Goal: Navigation & Orientation: Find specific page/section

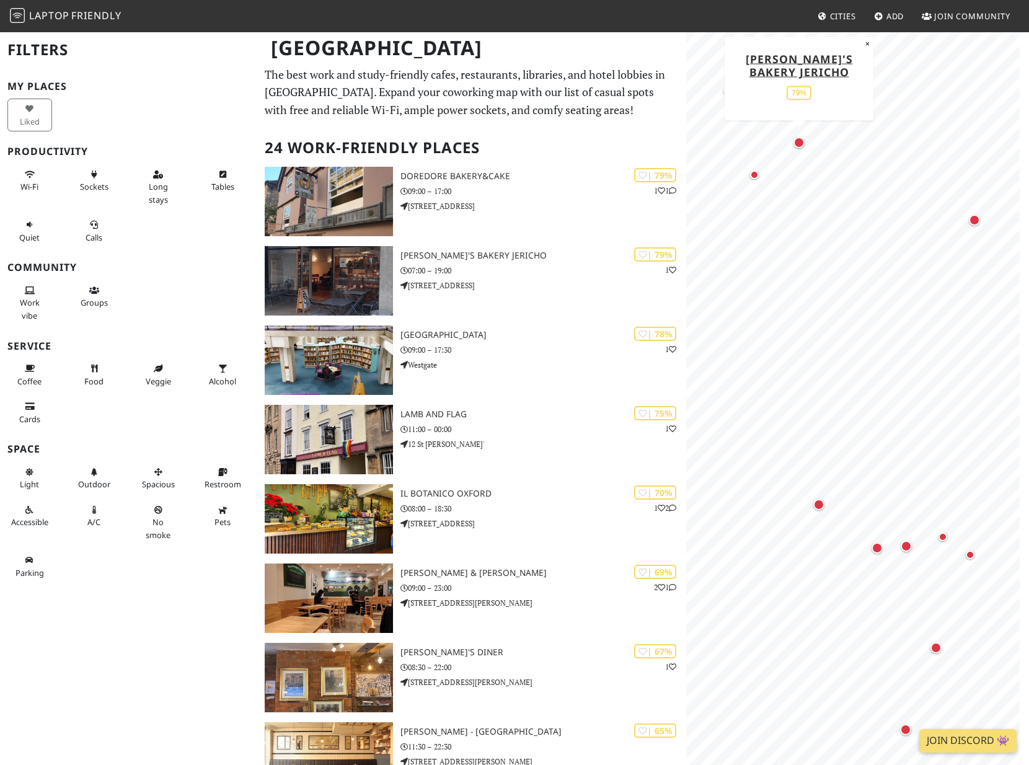
click at [799, 143] on div "Map marker" at bounding box center [798, 142] width 11 height 11
click at [754, 174] on div "Map marker" at bounding box center [754, 174] width 9 height 9
click at [976, 218] on div "Map marker" at bounding box center [974, 219] width 11 height 11
click at [816, 504] on div "Map marker" at bounding box center [818, 504] width 11 height 11
click at [875, 546] on div "Map marker" at bounding box center [877, 547] width 11 height 11
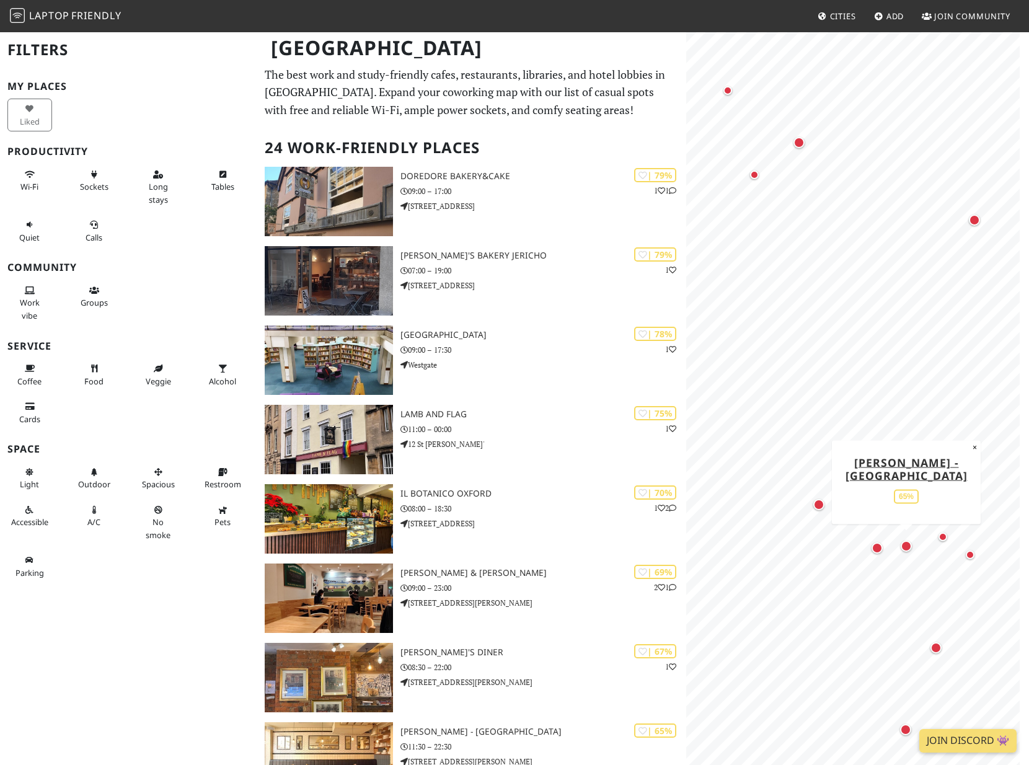
click at [902, 545] on div "Map marker" at bounding box center [906, 546] width 11 height 11
click at [971, 555] on div "Map marker" at bounding box center [970, 554] width 9 height 9
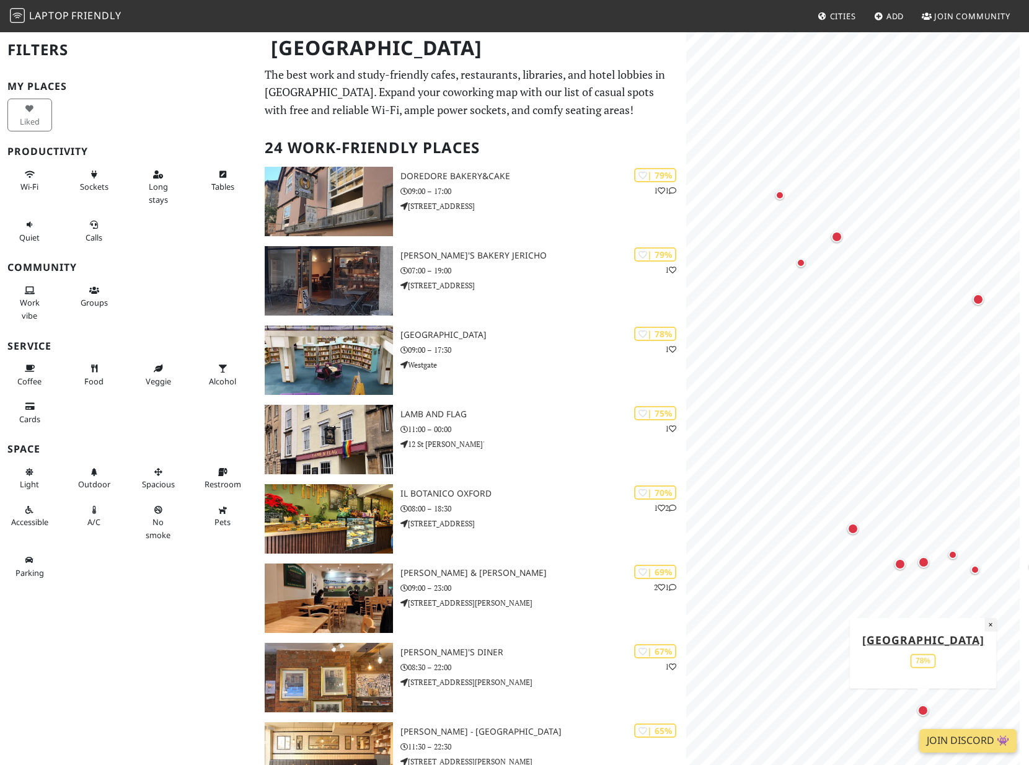
click at [989, 617] on button "×" at bounding box center [990, 624] width 12 height 14
click at [950, 644] on div "Map marker" at bounding box center [947, 643] width 11 height 11
click at [839, 237] on div "Map marker" at bounding box center [836, 236] width 11 height 11
click at [802, 262] on div "Map marker" at bounding box center [801, 262] width 9 height 9
click at [977, 298] on div "Map marker" at bounding box center [978, 299] width 11 height 11
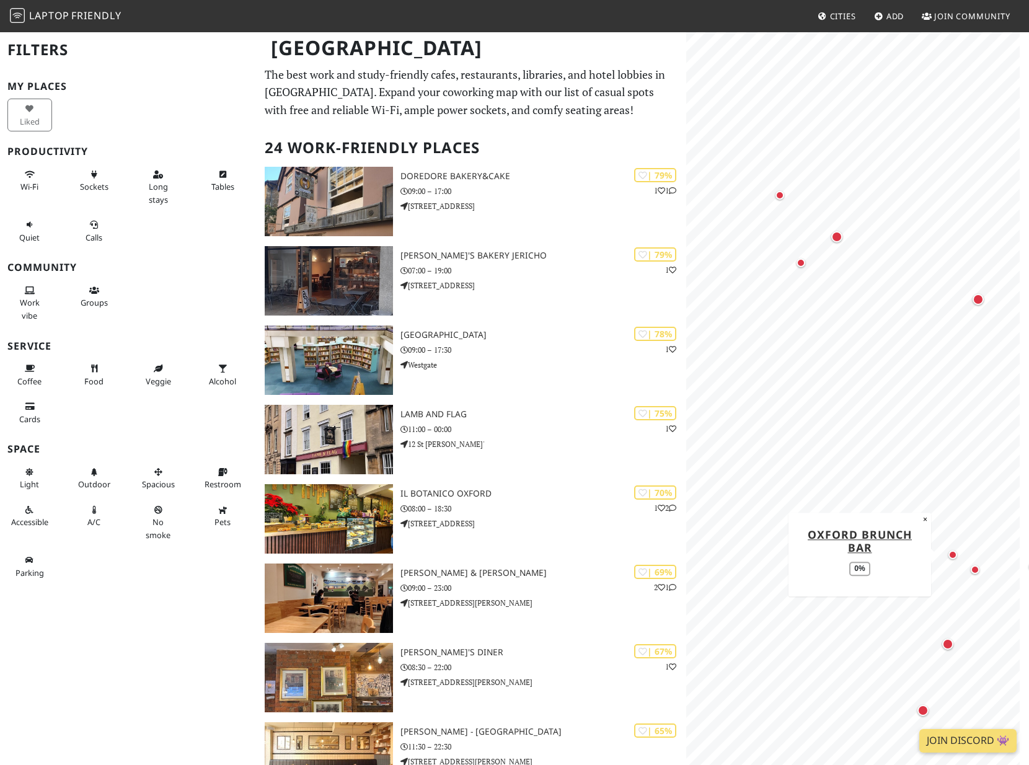
click at [955, 552] on div "Map marker" at bounding box center [952, 554] width 9 height 9
click at [975, 568] on div "Map marker" at bounding box center [975, 569] width 9 height 9
click at [924, 559] on div "Map marker" at bounding box center [923, 562] width 11 height 11
click at [898, 565] on div "Map marker" at bounding box center [900, 564] width 11 height 11
click at [854, 528] on div "Map marker" at bounding box center [852, 528] width 11 height 11
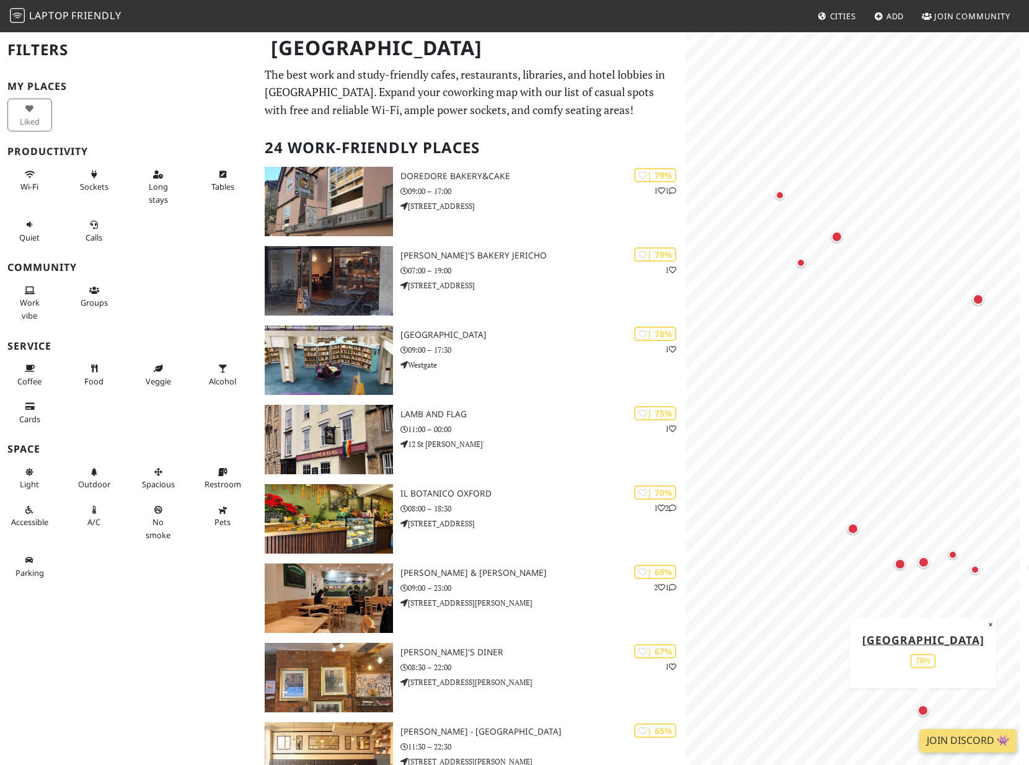
click at [924, 707] on div "Map marker" at bounding box center [922, 710] width 11 height 11
click at [948, 643] on div "Map marker" at bounding box center [947, 643] width 11 height 11
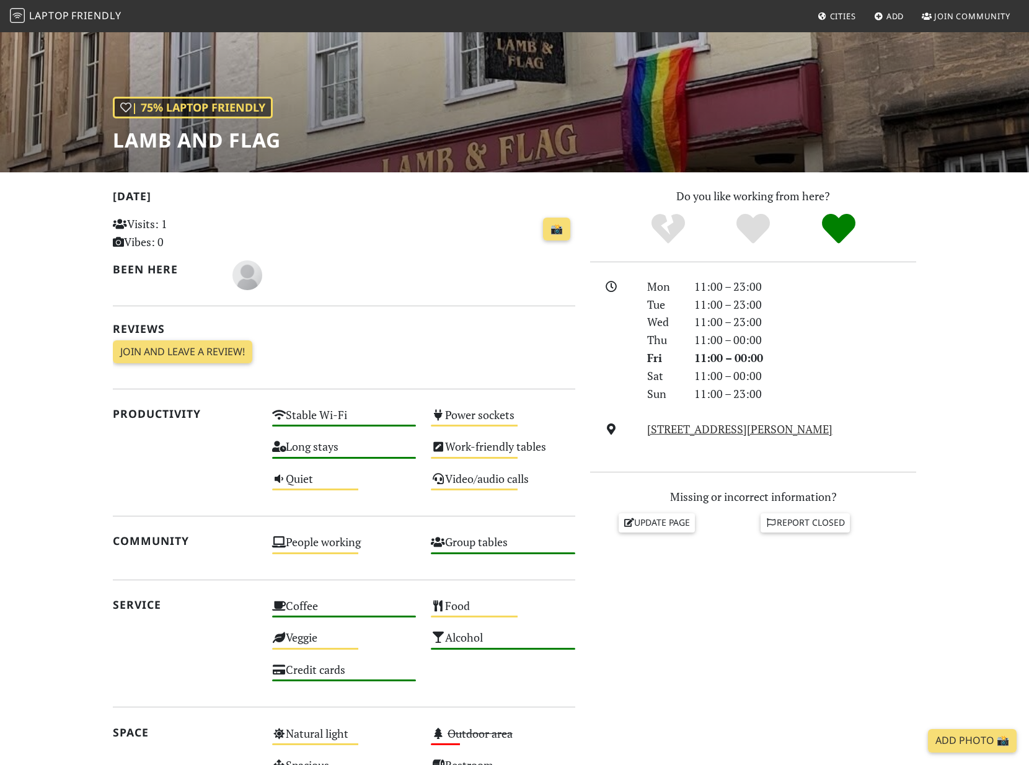
scroll to position [40, 0]
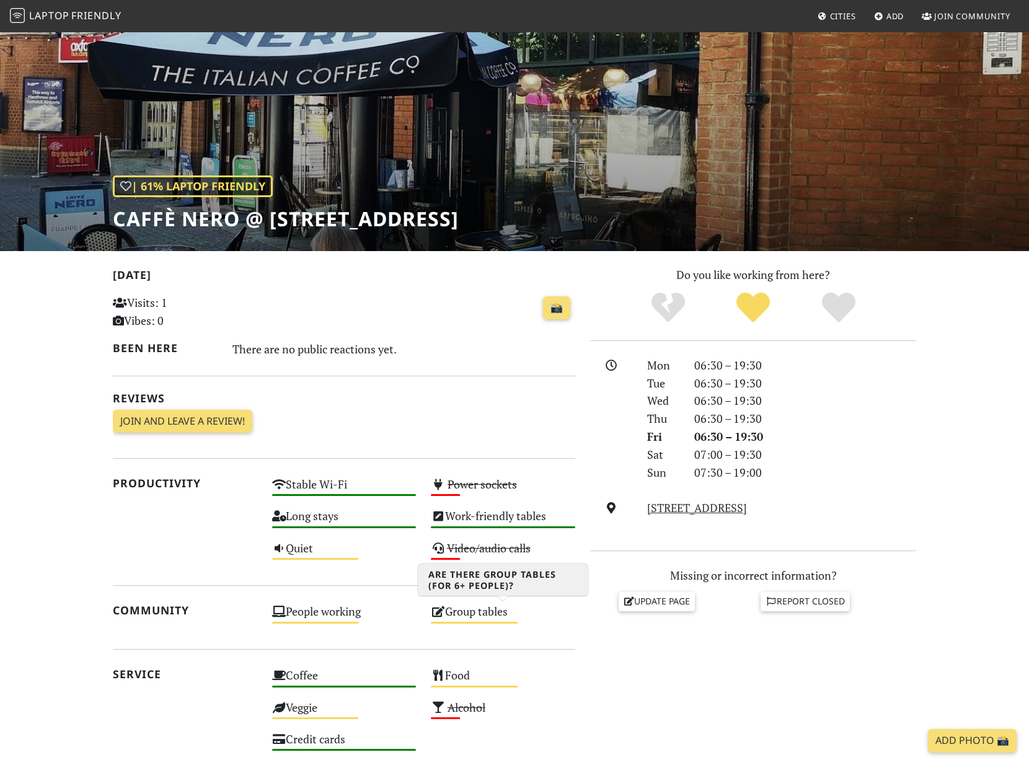
scroll to position [40, 0]
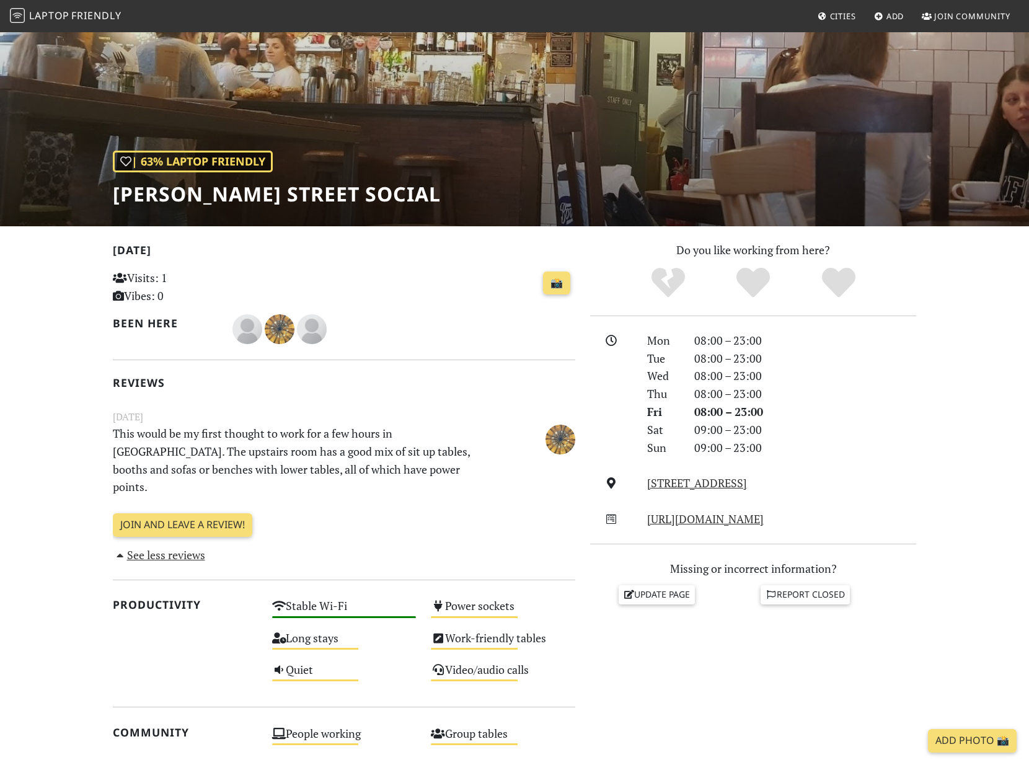
scroll to position [78, 0]
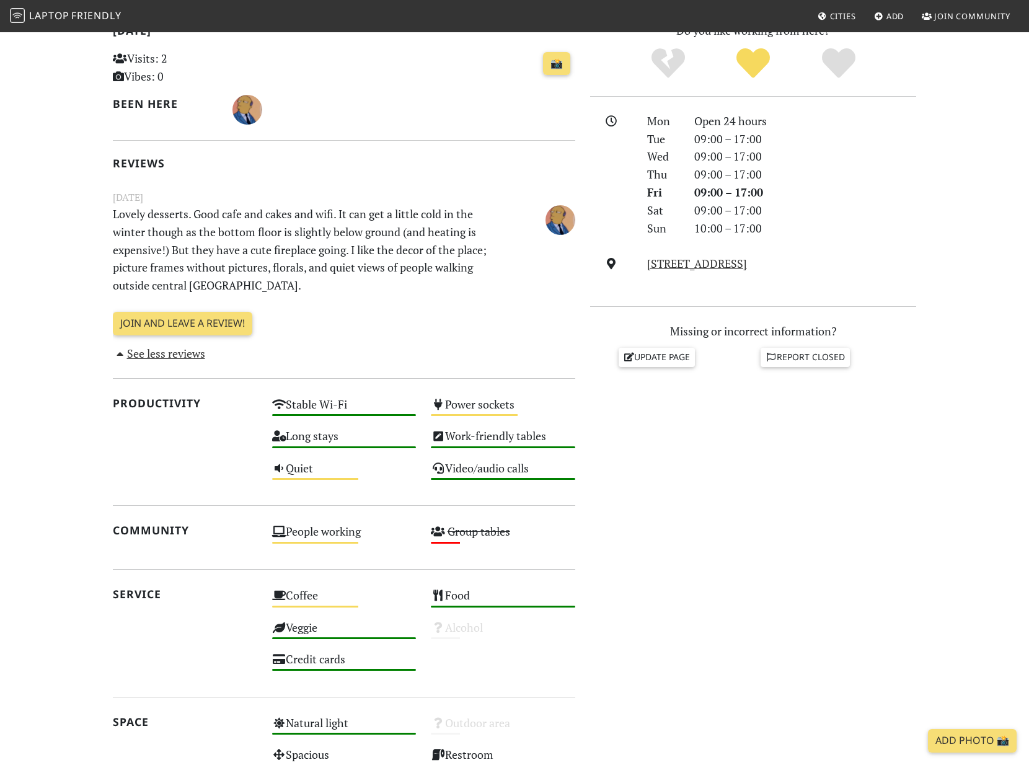
scroll to position [283, 0]
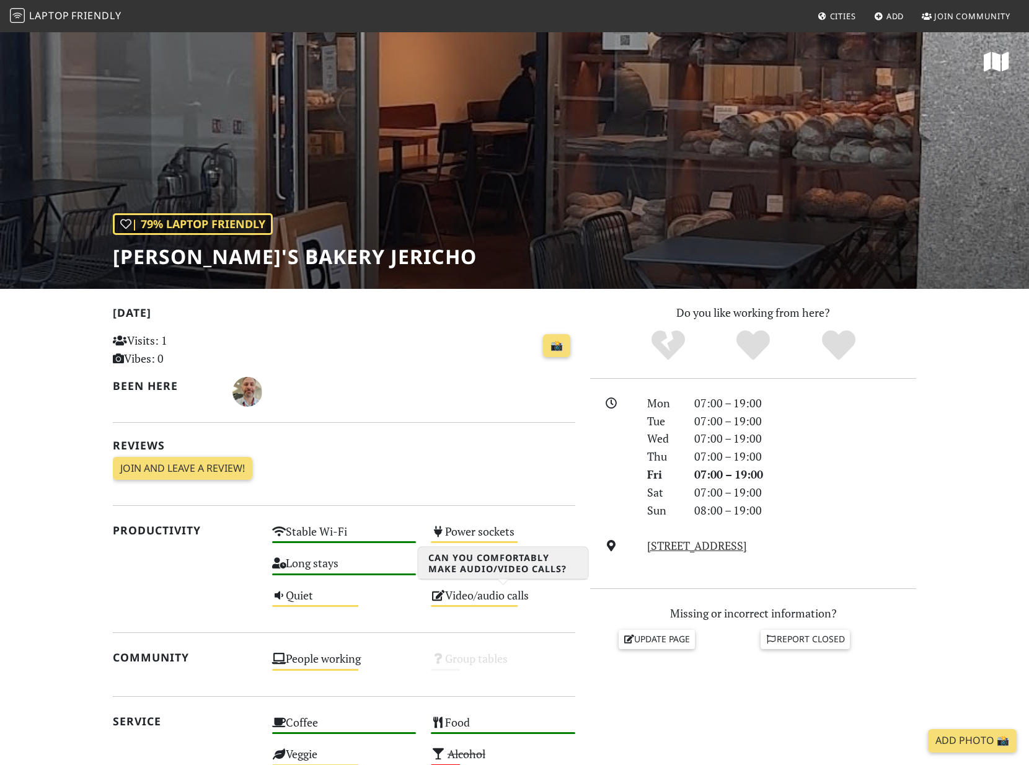
click at [521, 599] on div "Video/audio calls Medium" at bounding box center [502, 601] width 159 height 32
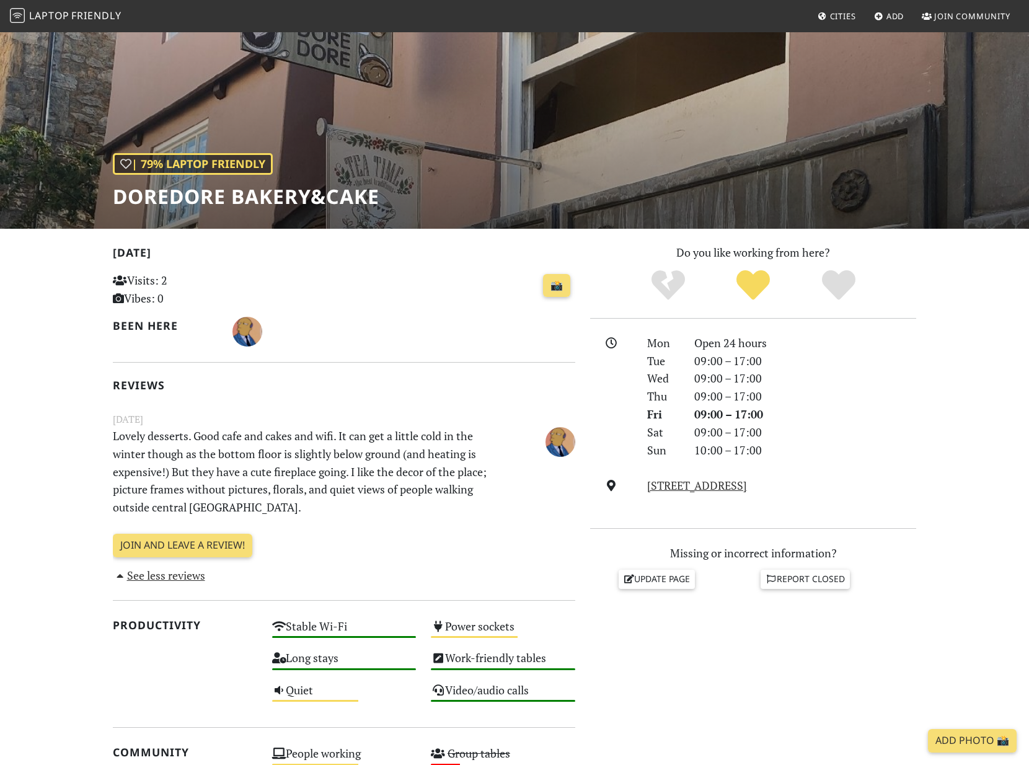
scroll to position [64, 0]
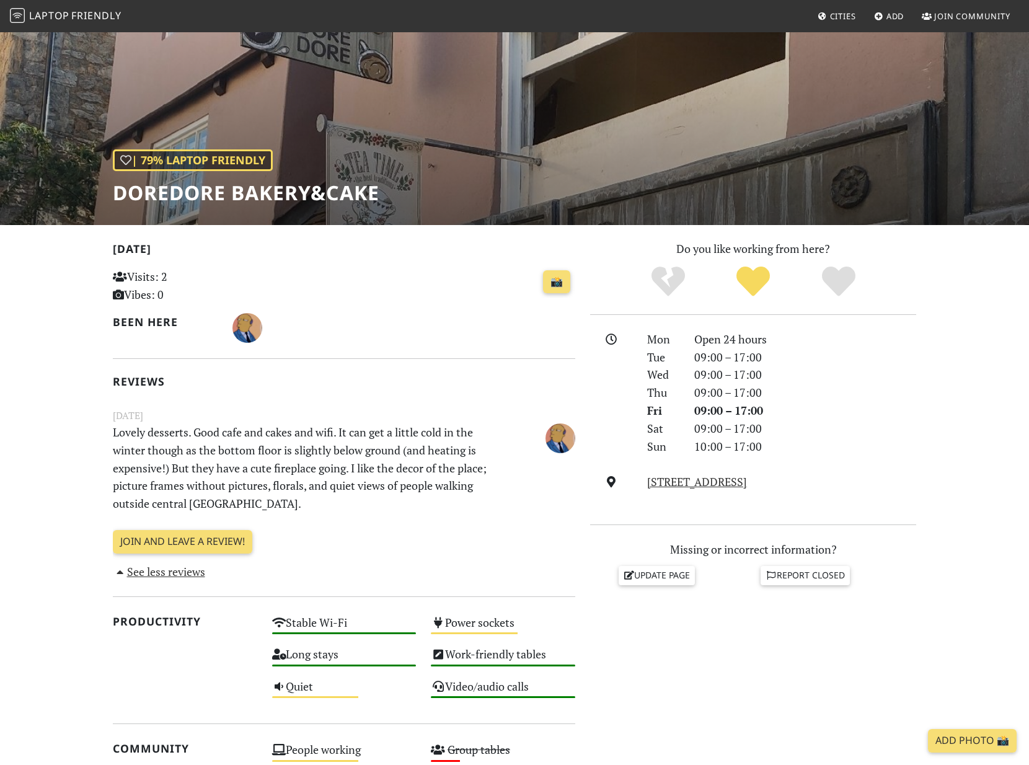
click at [892, 14] on span "Add" at bounding box center [895, 16] width 18 height 11
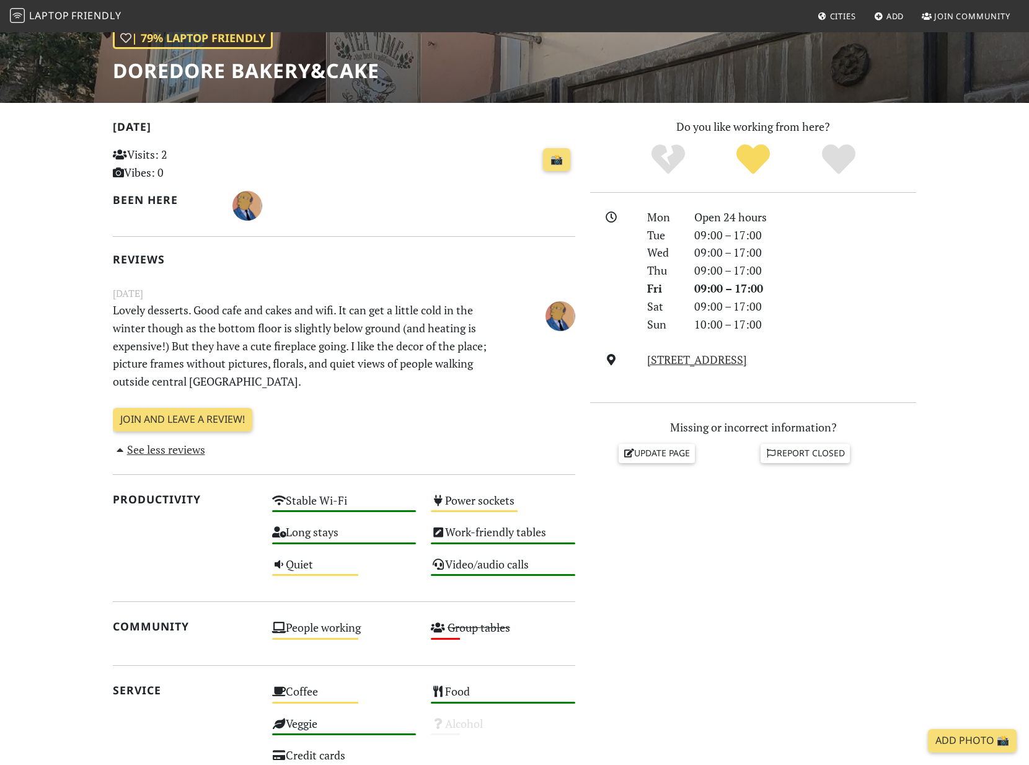
scroll to position [197, 0]
